Goal: Task Accomplishment & Management: Complete application form

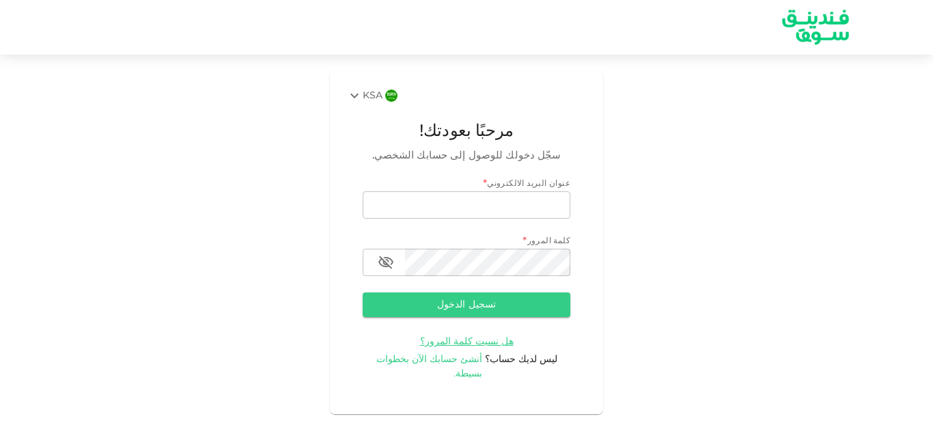
click at [431, 361] on span "أنشئ حسابك الآن بخطوات بسيطة." at bounding box center [429, 366] width 107 height 24
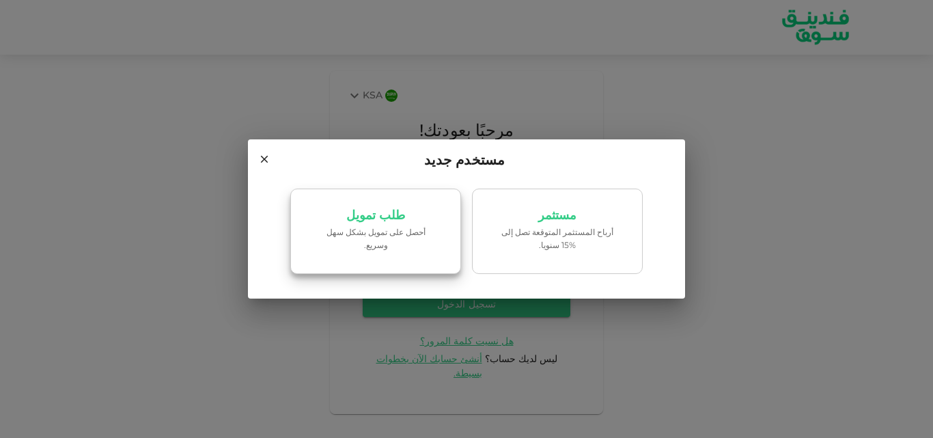
click at [402, 231] on link "طلب تمويل ‏أحصل على تمويل بشكل سهل وسريع." at bounding box center [375, 231] width 171 height 86
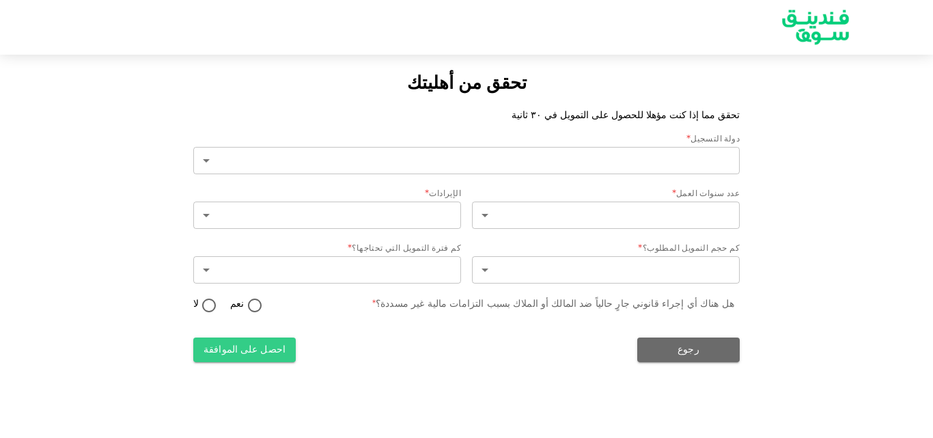
type input "2"
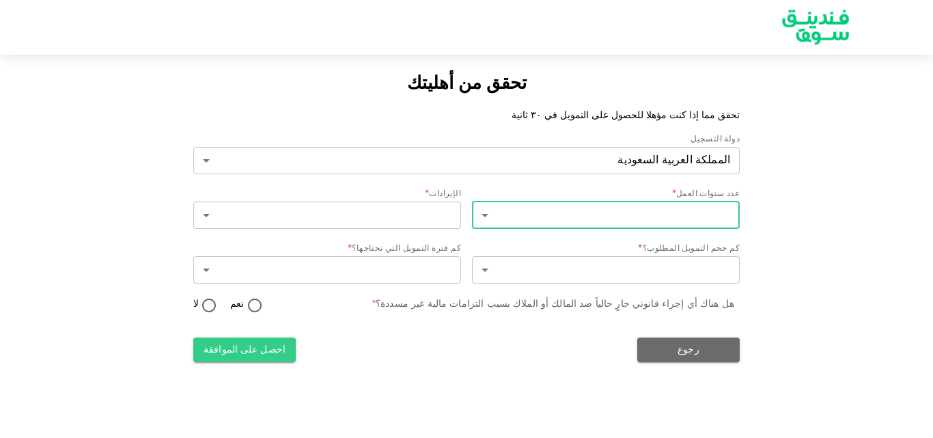
click at [593, 210] on body "تحقق من أهليتك تحقق مما إذا كنت مؤهلا للحصول على التمويل في ٣٠ ثانية دولة التسج…" at bounding box center [466, 219] width 933 height 438
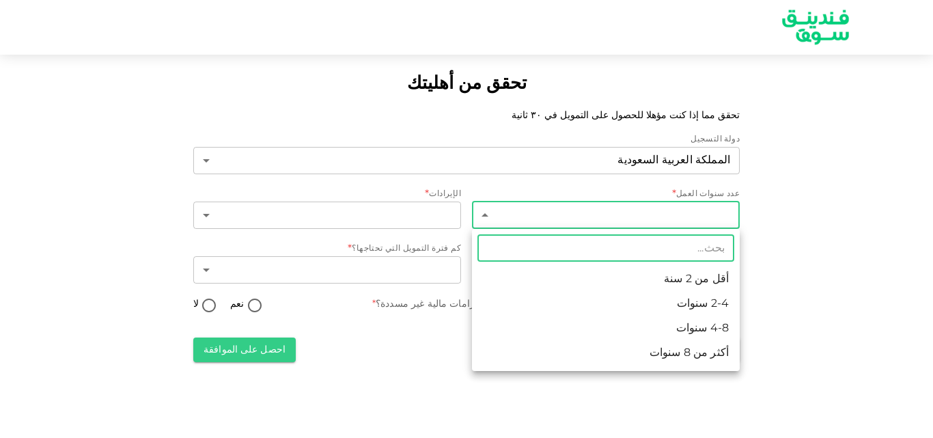
click at [679, 348] on li "أكثر من 8 سنوات" at bounding box center [606, 353] width 268 height 25
type input "4"
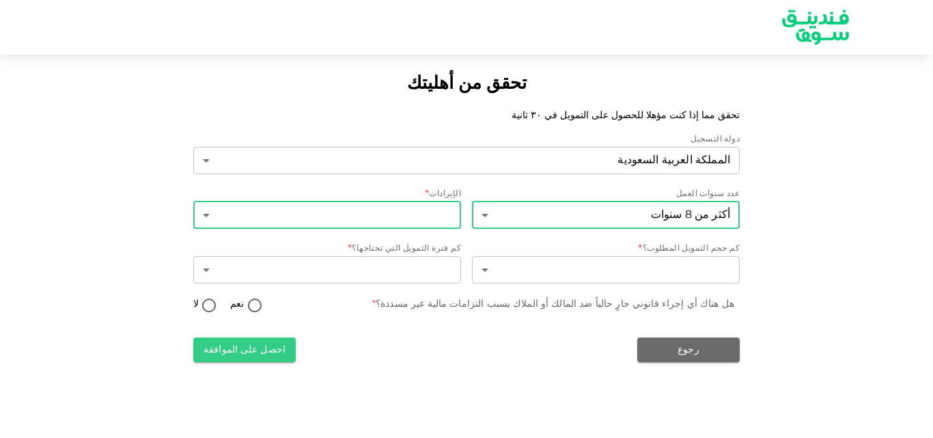
click at [421, 218] on body "تحقق من أهليتك تحقق مما إذا كنت مؤهلا للحصول على التمويل في ٣٠ ثانية دولة التسج…" at bounding box center [466, 219] width 933 height 438
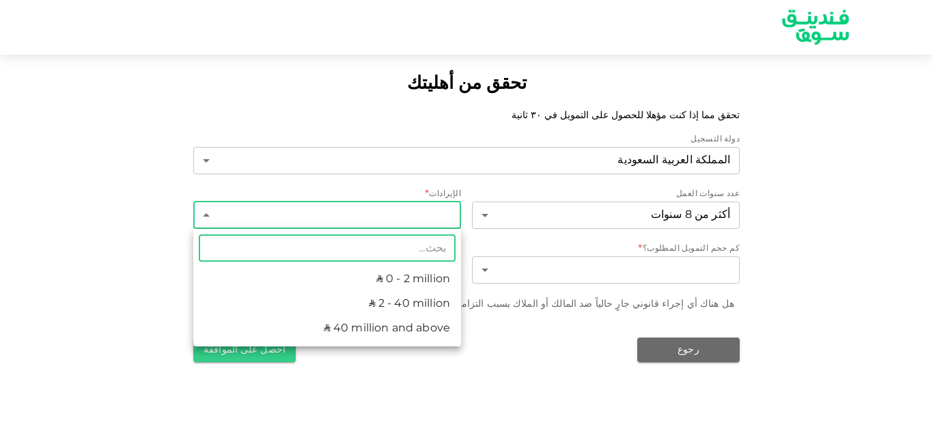
click at [408, 277] on li "ʢ 0 - 2 million" at bounding box center [327, 279] width 268 height 25
type input "1"
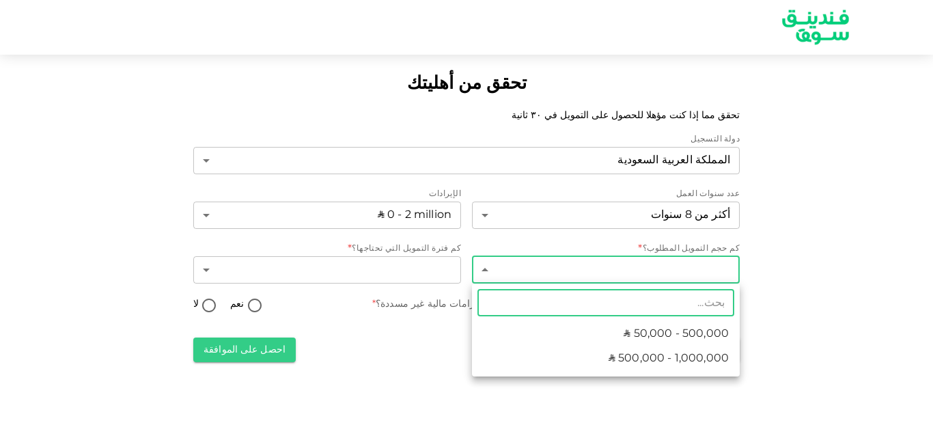
click at [539, 281] on body "تحقق من أهليتك تحقق مما إذا كنت مؤهلا للحصول على التمويل في ٣٠ ثانية دولة التسج…" at bounding box center [466, 219] width 933 height 438
click at [646, 360] on span "ʢ 500,000 - 1,000,000" at bounding box center [668, 358] width 120 height 16
type input "2"
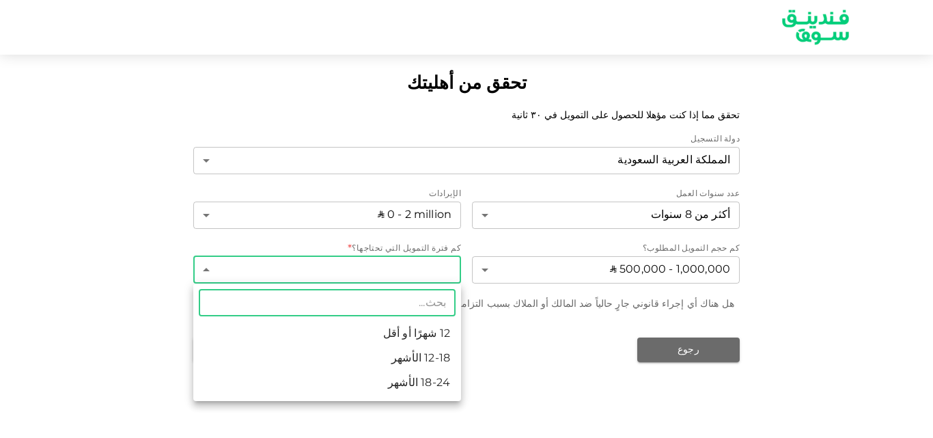
click at [429, 269] on body "تحقق من أهليتك تحقق مما إذا كنت مؤهلا للحصول على التمويل في ٣٠ ثانية دولة التسج…" at bounding box center [466, 219] width 933 height 438
click at [435, 352] on li "12-18 الأشهر" at bounding box center [327, 358] width 268 height 25
type input "2"
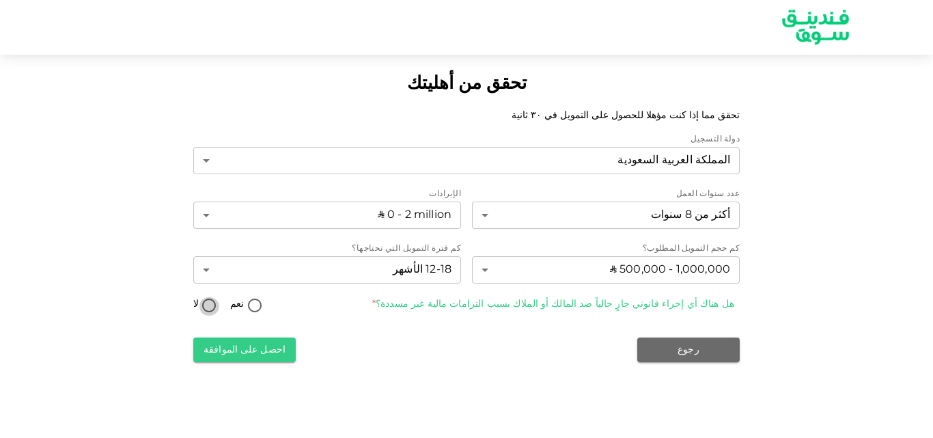
click at [209, 307] on input "لا" at bounding box center [209, 306] width 20 height 18
radio input "true"
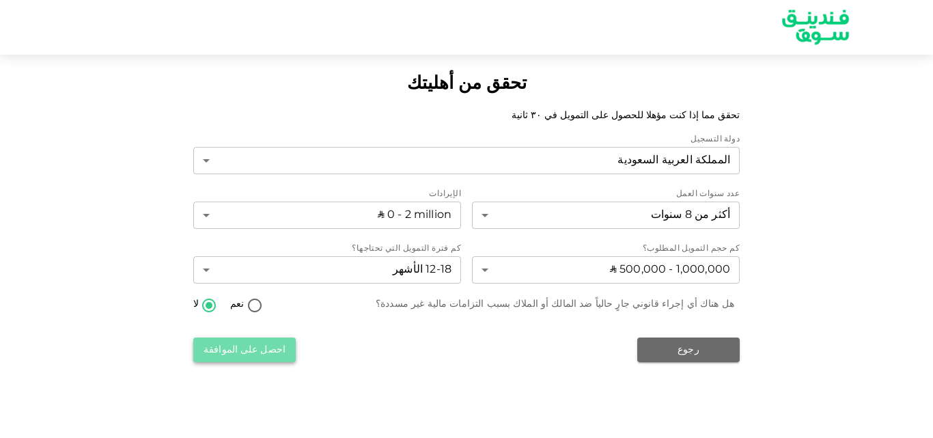
click at [239, 356] on button "احصل على الموافقة" at bounding box center [244, 349] width 102 height 25
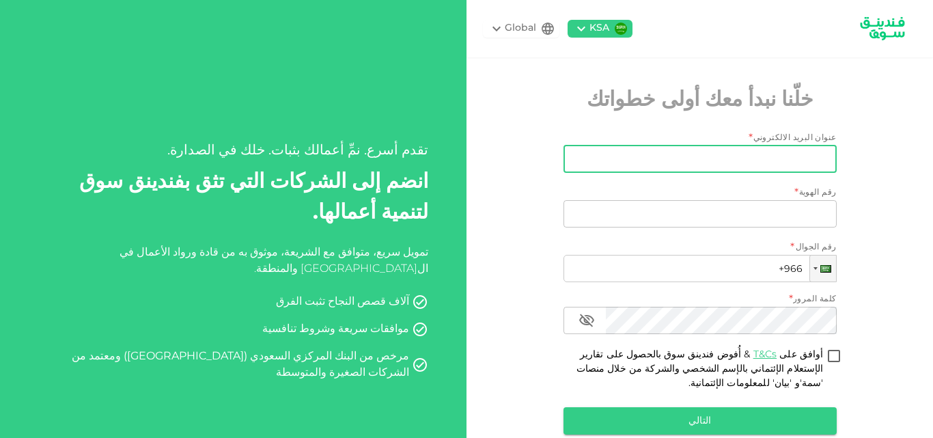
click at [663, 156] on input "عنوان البريد الالكتروني" at bounding box center [707, 158] width 258 height 27
type input "ى"
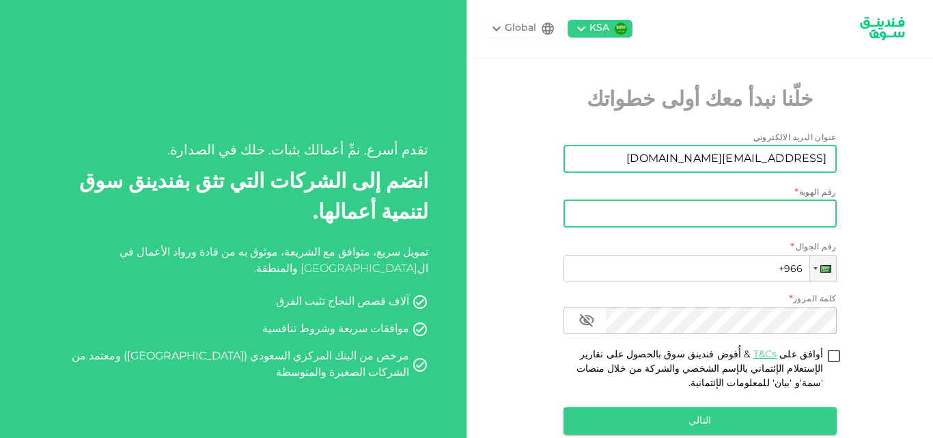
type input "naif1761@hotmail.com"
click at [688, 218] on input "رقم الهوية" at bounding box center [699, 213] width 273 height 27
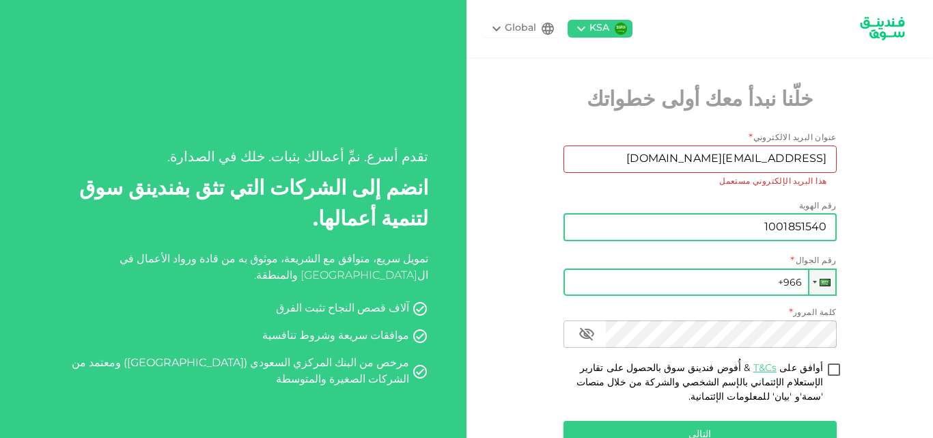
type input "1001851540"
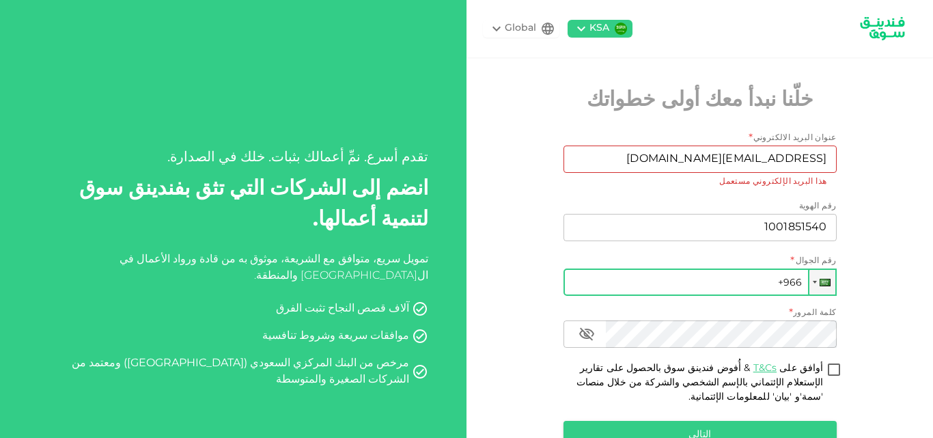
click at [707, 287] on input "+966" at bounding box center [699, 281] width 273 height 27
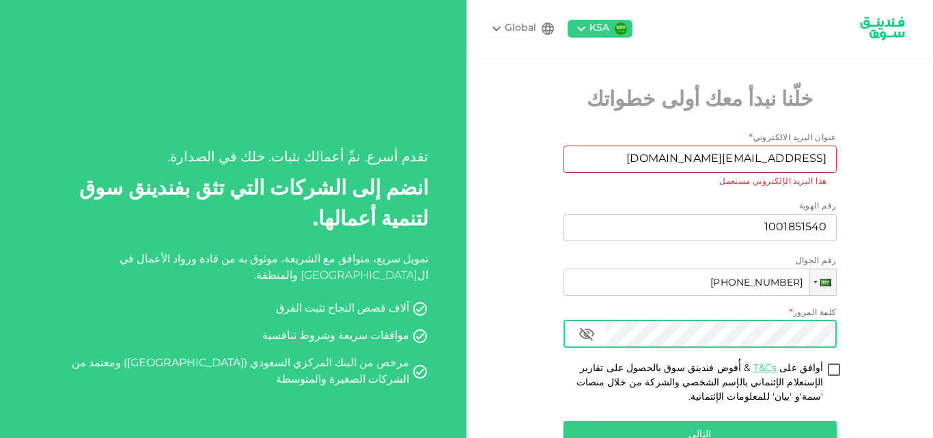
type input "+966 509 430 350"
click at [586, 333] on icon "button" at bounding box center [586, 333] width 15 height 13
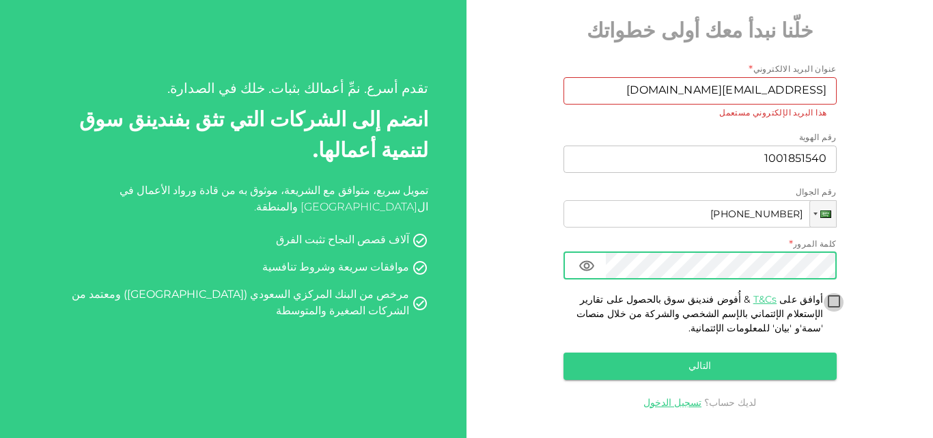
click at [840, 297] on input "أوافق على T&Cs & أُفوض فندينق سوق بالحصول على تقارير الإستعلام الإئتماني بالإسم…" at bounding box center [833, 302] width 20 height 18
checkbox input "true"
click at [855, 236] on div "KSA Global خلّنا نبدأ معك أولى خطواتك عنوان البريد الالكتروني * عنوان البريد ال…" at bounding box center [699, 191] width 466 height 519
click at [696, 375] on button "التالي" at bounding box center [699, 365] width 273 height 27
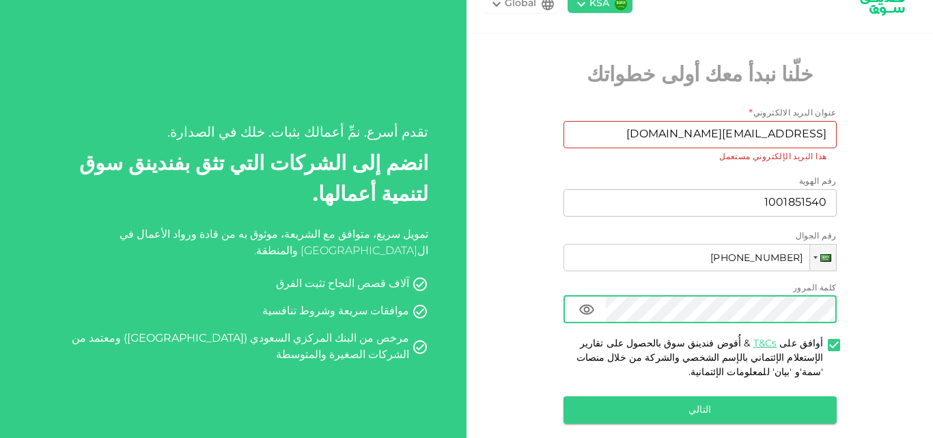
scroll to position [0, 0]
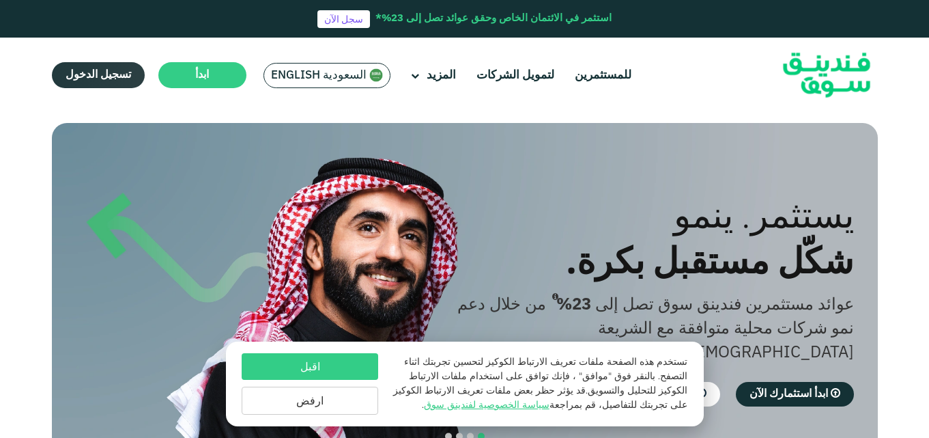
drag, startPoint x: 108, startPoint y: 85, endPoint x: 78, endPoint y: 69, distance: 33.9
click at [78, 69] on link "تسجيل الدخول" at bounding box center [98, 75] width 93 height 26
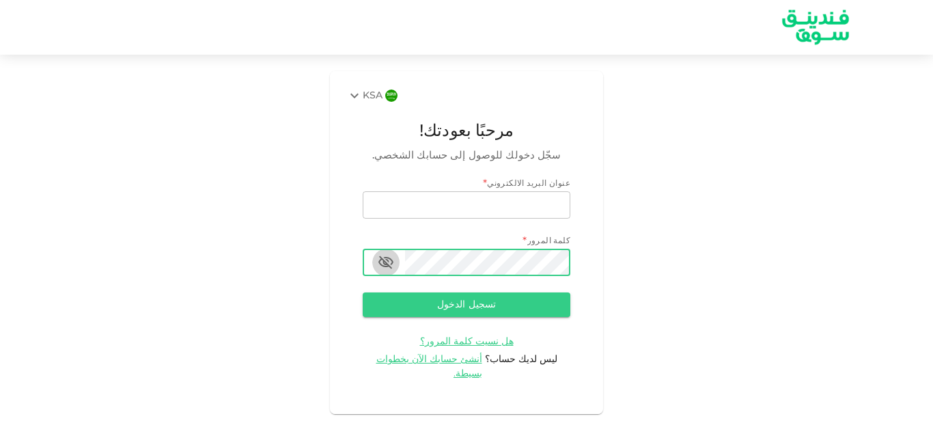
click at [384, 259] on icon "button" at bounding box center [386, 262] width 16 height 16
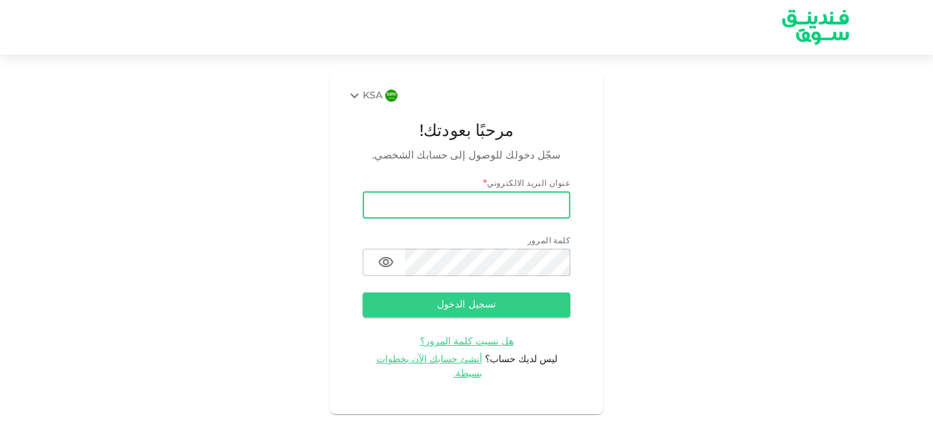
click at [479, 208] on input "email" at bounding box center [467, 204] width 208 height 27
type input "naif1761@hotmail.com"
click at [460, 309] on button "تسجيل الدخول" at bounding box center [467, 304] width 208 height 25
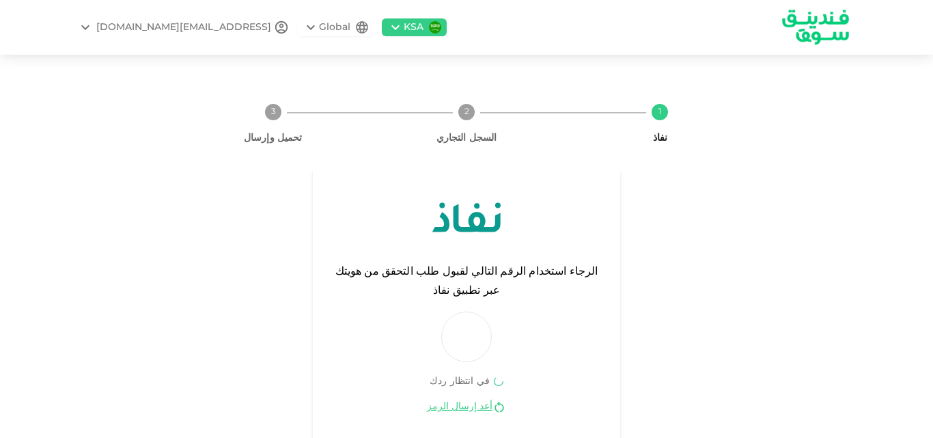
click at [205, 28] on div "NAIF1761@HOTMAIL.COM" at bounding box center [183, 27] width 175 height 14
click at [655, 239] on div at bounding box center [466, 219] width 933 height 438
